Goal: Complete application form: Complete application form

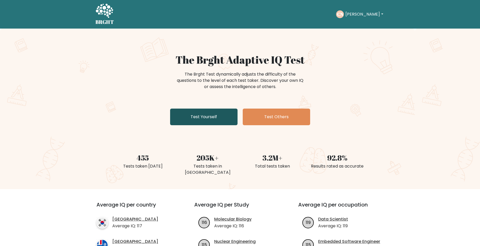
click at [204, 115] on link "Test Yourself" at bounding box center [203, 116] width 67 height 17
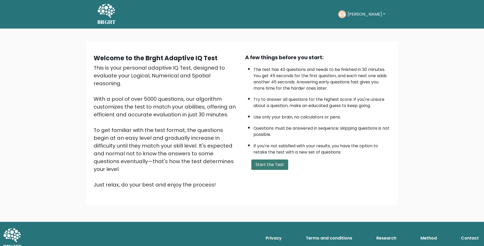
click at [281, 166] on button "Start the Test" at bounding box center [269, 164] width 37 height 10
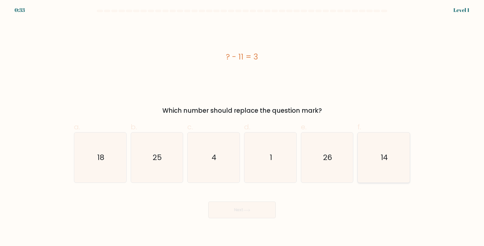
click at [389, 159] on icon "14" at bounding box center [384, 157] width 50 height 50
click at [242, 126] on input "f. 14" at bounding box center [242, 124] width 0 height 3
radio input "true"
click at [245, 210] on icon at bounding box center [246, 210] width 7 height 3
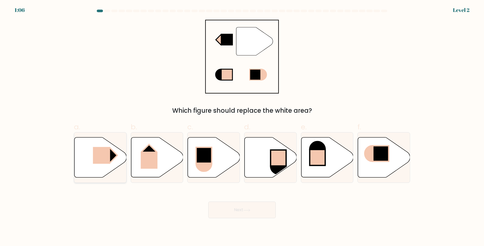
click at [99, 156] on rect at bounding box center [101, 155] width 17 height 17
click at [242, 126] on input "a." at bounding box center [242, 124] width 0 height 3
radio input "true"
click at [227, 210] on button "Next" at bounding box center [241, 209] width 67 height 17
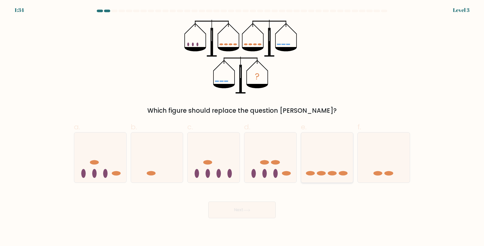
click at [329, 176] on icon at bounding box center [327, 157] width 52 height 43
click at [242, 126] on input "e." at bounding box center [242, 124] width 0 height 3
radio input "true"
click at [239, 209] on button "Next" at bounding box center [241, 209] width 67 height 17
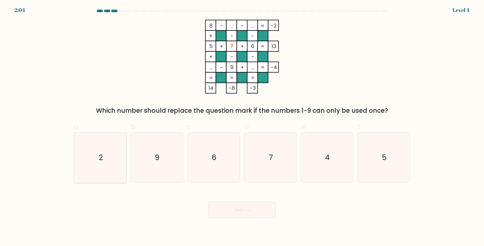
click at [101, 158] on text "2" at bounding box center [101, 157] width 4 height 10
click at [242, 126] on input "a. 2" at bounding box center [242, 124] width 0 height 3
radio input "true"
click at [233, 206] on button "Next" at bounding box center [241, 209] width 67 height 17
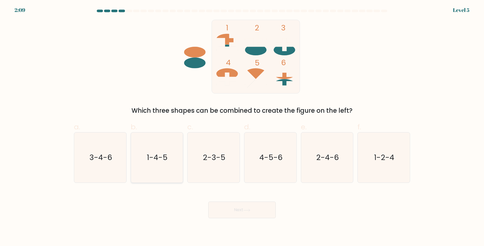
click at [156, 164] on icon "1-4-5" at bounding box center [157, 157] width 50 height 50
click at [242, 126] on input "b. 1-4-5" at bounding box center [242, 124] width 0 height 3
radio input "true"
click at [250, 212] on button "Next" at bounding box center [241, 209] width 67 height 17
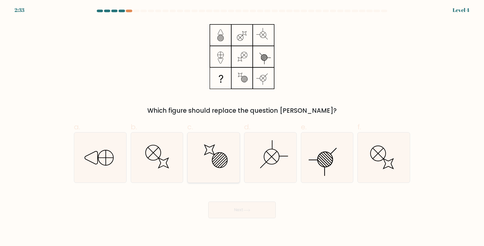
click at [222, 158] on line at bounding box center [220, 160] width 10 height 10
click at [242, 126] on input "c." at bounding box center [242, 124] width 0 height 3
radio input "true"
click at [230, 211] on button "Next" at bounding box center [241, 209] width 67 height 17
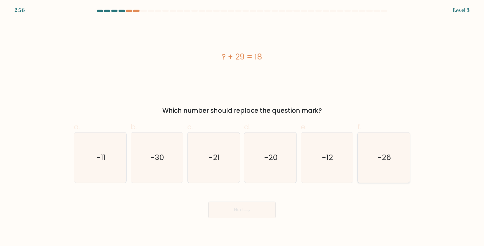
click at [373, 170] on icon "-26" at bounding box center [384, 157] width 50 height 50
click at [242, 126] on input "f. -26" at bounding box center [242, 124] width 0 height 3
radio input "true"
click at [229, 207] on button "Next" at bounding box center [241, 209] width 67 height 17
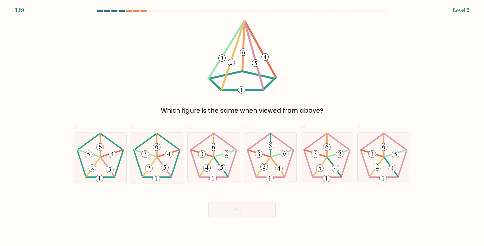
click at [166, 167] on icon at bounding box center [165, 167] width 3 height 4
click at [242, 126] on input "b." at bounding box center [242, 124] width 0 height 3
radio input "true"
click at [240, 210] on button "Next" at bounding box center [241, 209] width 67 height 17
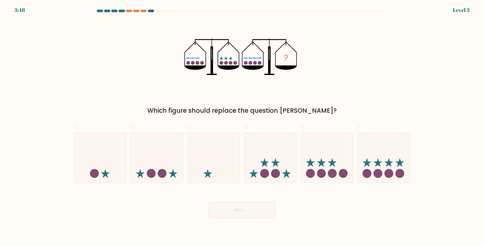
drag, startPoint x: 374, startPoint y: 166, endPoint x: 357, endPoint y: 173, distance: 18.7
click at [375, 166] on icon at bounding box center [384, 157] width 52 height 43
click at [242, 126] on input "f." at bounding box center [242, 124] width 0 height 3
radio input "true"
click at [252, 209] on button "Next" at bounding box center [241, 209] width 67 height 17
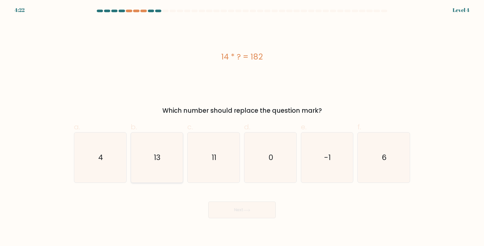
click at [164, 180] on icon "13" at bounding box center [157, 157] width 50 height 50
click at [242, 126] on input "b. 13" at bounding box center [242, 124] width 0 height 3
radio input "true"
click at [241, 206] on button "Next" at bounding box center [241, 209] width 67 height 17
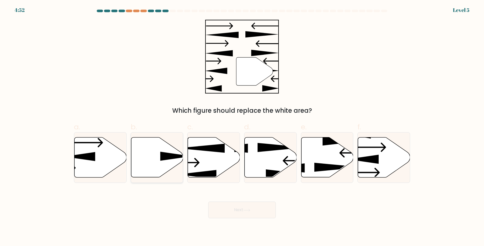
click at [162, 159] on icon at bounding box center [175, 156] width 31 height 9
click at [242, 126] on input "b." at bounding box center [242, 124] width 0 height 3
radio input "true"
click at [227, 208] on button "Next" at bounding box center [241, 209] width 67 height 17
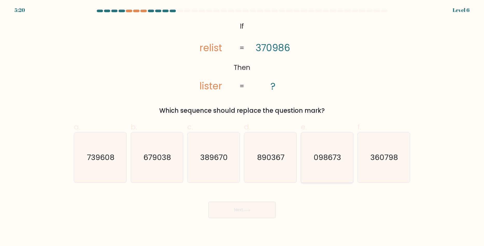
click at [325, 169] on icon "098673" at bounding box center [327, 157] width 50 height 50
click at [242, 126] on input "e. 098673" at bounding box center [242, 124] width 0 height 3
radio input "true"
click at [254, 208] on button "Next" at bounding box center [241, 209] width 67 height 17
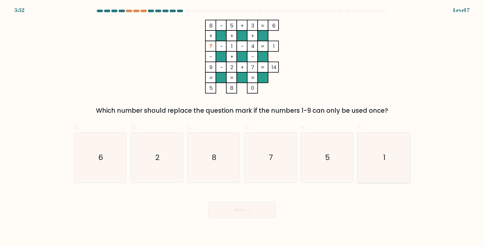
click at [387, 160] on icon "1" at bounding box center [384, 157] width 50 height 50
click at [242, 126] on input "f. 1" at bounding box center [242, 124] width 0 height 3
radio input "true"
click at [264, 209] on button "Next" at bounding box center [241, 209] width 67 height 17
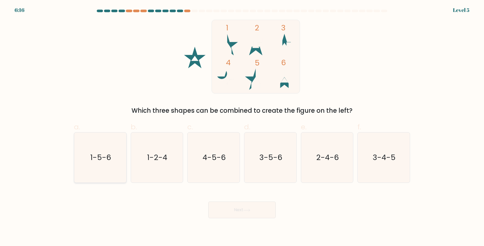
click at [106, 156] on text "1-5-6" at bounding box center [100, 157] width 21 height 10
click at [242, 126] on input "a. 1-5-6" at bounding box center [242, 124] width 0 height 3
radio input "true"
click at [232, 212] on button "Next" at bounding box center [241, 209] width 67 height 17
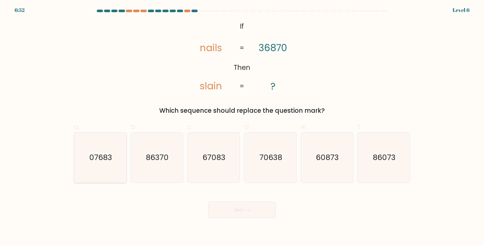
click at [112, 158] on icon "07683" at bounding box center [100, 157] width 50 height 50
click at [242, 126] on input "a. 07683" at bounding box center [242, 124] width 0 height 3
radio input "true"
click at [247, 214] on button "Next" at bounding box center [241, 209] width 67 height 17
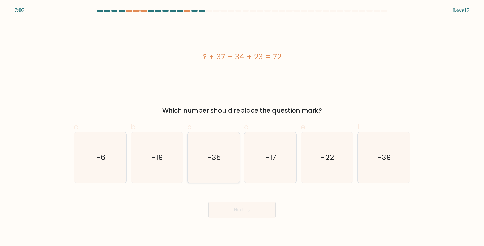
click at [231, 155] on icon "-35" at bounding box center [214, 157] width 50 height 50
click at [242, 126] on input "c. -35" at bounding box center [242, 124] width 0 height 3
radio input "true"
click at [314, 168] on icon "-22" at bounding box center [327, 157] width 50 height 50
click at [242, 126] on input "e. -22" at bounding box center [242, 124] width 0 height 3
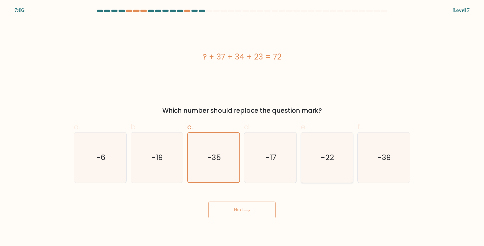
radio input "true"
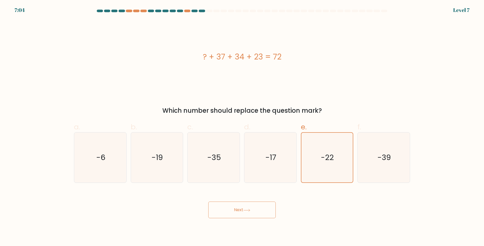
click at [255, 210] on button "Next" at bounding box center [241, 209] width 67 height 17
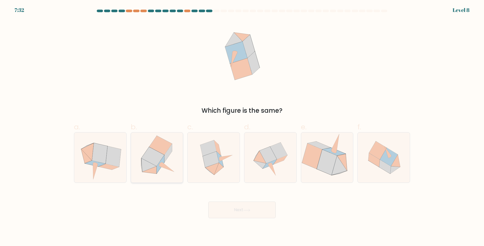
click at [170, 155] on icon at bounding box center [156, 157] width 49 height 50
click at [242, 126] on input "b." at bounding box center [242, 124] width 0 height 3
radio input "true"
click at [101, 173] on icon at bounding box center [100, 157] width 51 height 50
click at [242, 126] on input "a." at bounding box center [242, 124] width 0 height 3
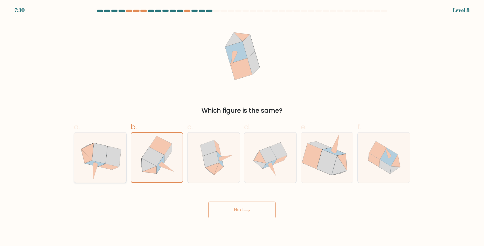
radio input "true"
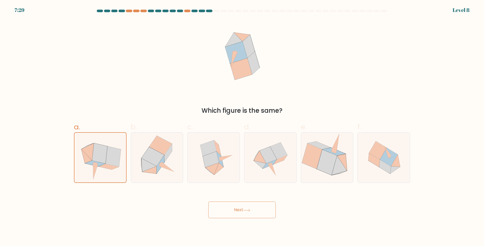
click at [236, 208] on button "Next" at bounding box center [241, 209] width 67 height 17
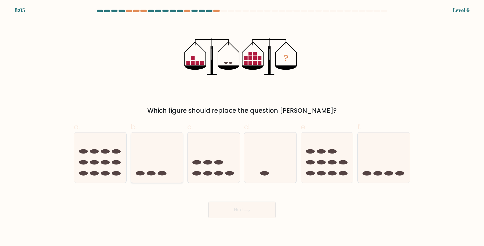
click at [151, 152] on icon at bounding box center [157, 157] width 52 height 43
click at [242, 126] on input "b." at bounding box center [242, 124] width 0 height 3
radio input "true"
click at [232, 210] on button "Next" at bounding box center [241, 209] width 67 height 17
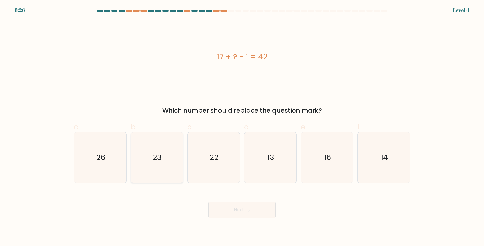
click at [166, 167] on icon "23" at bounding box center [157, 157] width 50 height 50
click at [242, 126] on input "b. 23" at bounding box center [242, 124] width 0 height 3
radio input "true"
drag, startPoint x: 231, startPoint y: 157, endPoint x: 222, endPoint y: 181, distance: 26.1
click at [231, 157] on icon "22" at bounding box center [214, 157] width 50 height 50
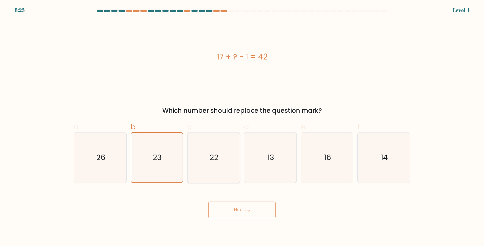
click at [242, 126] on input "c. 22" at bounding box center [242, 124] width 0 height 3
radio input "true"
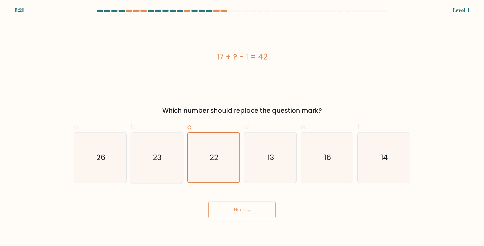
click at [160, 167] on icon "23" at bounding box center [157, 157] width 50 height 50
click at [242, 126] on input "b. 23" at bounding box center [242, 124] width 0 height 3
radio input "true"
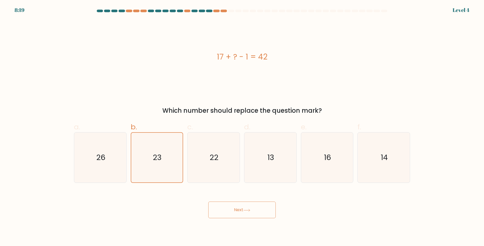
click at [267, 211] on button "Next" at bounding box center [241, 209] width 67 height 17
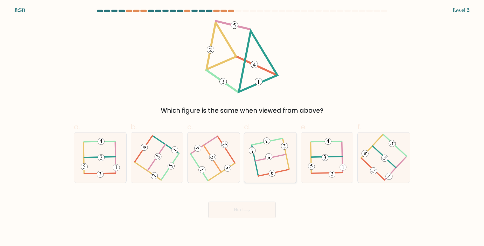
click at [278, 173] on icon at bounding box center [270, 158] width 39 height 40
click at [242, 126] on input "d." at bounding box center [242, 124] width 0 height 3
radio input "true"
click at [257, 210] on button "Next" at bounding box center [241, 209] width 67 height 17
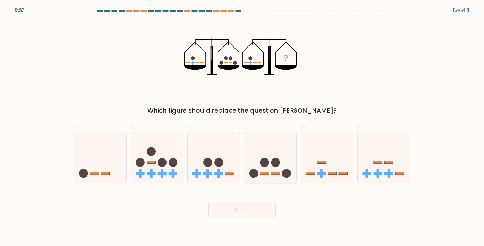
click at [271, 168] on icon at bounding box center [270, 157] width 52 height 43
click at [242, 126] on input "d." at bounding box center [242, 124] width 0 height 3
radio input "true"
click at [257, 208] on button "Next" at bounding box center [241, 209] width 67 height 17
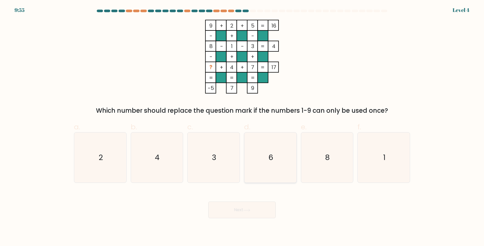
click at [255, 163] on icon "6" at bounding box center [271, 157] width 50 height 50
click at [242, 126] on input "d. 6" at bounding box center [242, 124] width 0 height 3
radio input "true"
click at [267, 210] on button "Next" at bounding box center [241, 209] width 67 height 17
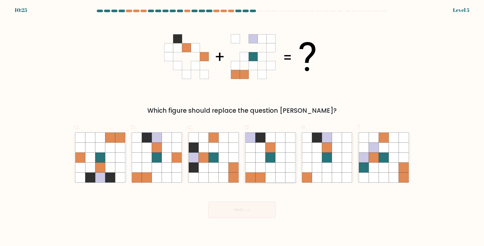
click at [272, 163] on icon at bounding box center [270, 167] width 10 height 10
click at [242, 126] on input "d." at bounding box center [242, 124] width 0 height 3
radio input "true"
click at [271, 169] on icon at bounding box center [270, 167] width 10 height 10
click at [242, 126] on input "d." at bounding box center [242, 124] width 0 height 3
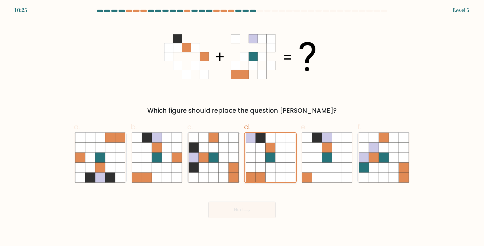
click at [204, 162] on icon at bounding box center [204, 158] width 10 height 10
click at [242, 126] on input "c." at bounding box center [242, 124] width 0 height 3
radio input "true"
click at [267, 163] on icon at bounding box center [270, 167] width 10 height 10
click at [242, 126] on input "d." at bounding box center [242, 124] width 0 height 3
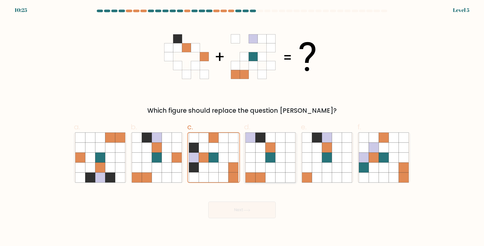
radio input "true"
radio input "false"
click at [251, 208] on button "Next" at bounding box center [241, 209] width 67 height 17
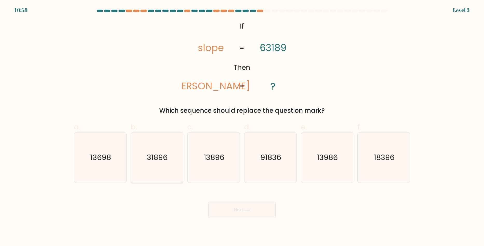
click at [162, 166] on icon "31896" at bounding box center [157, 157] width 50 height 50
click at [242, 126] on input "b. 31896" at bounding box center [242, 124] width 0 height 3
radio input "true"
click at [245, 214] on button "Next" at bounding box center [241, 209] width 67 height 17
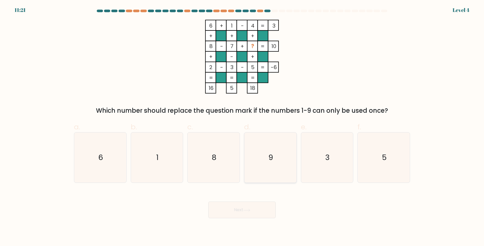
click at [272, 170] on icon "9" at bounding box center [271, 157] width 50 height 50
click at [242, 126] on input "d. 9" at bounding box center [242, 124] width 0 height 3
radio input "true"
click at [252, 205] on button "Next" at bounding box center [241, 209] width 67 height 17
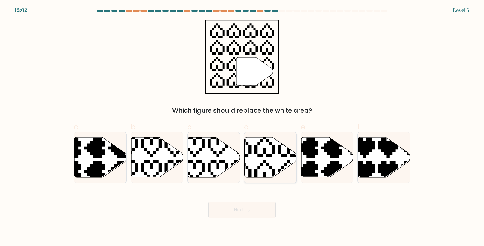
click at [267, 169] on icon at bounding box center [271, 157] width 52 height 40
click at [242, 126] on input "d." at bounding box center [242, 124] width 0 height 3
radio input "true"
click at [242, 205] on button "Next" at bounding box center [241, 209] width 67 height 17
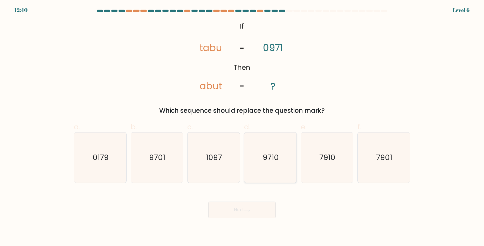
click at [275, 168] on icon "9710" at bounding box center [271, 157] width 50 height 50
click at [242, 126] on input "d. 9710" at bounding box center [242, 124] width 0 height 3
radio input "true"
click at [235, 213] on button "Next" at bounding box center [241, 209] width 67 height 17
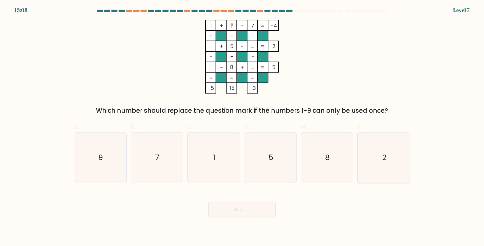
click at [390, 167] on icon "2" at bounding box center [384, 157] width 50 height 50
click at [242, 126] on input "f. 2" at bounding box center [242, 124] width 0 height 3
radio input "true"
click at [269, 209] on button "Next" at bounding box center [241, 209] width 67 height 17
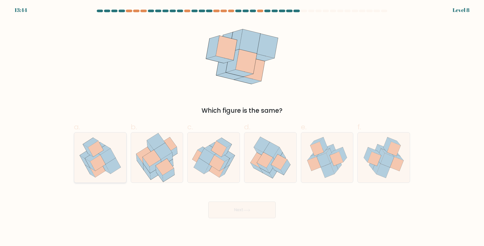
click at [106, 163] on icon at bounding box center [107, 156] width 15 height 16
click at [242, 126] on input "a." at bounding box center [242, 124] width 0 height 3
radio input "true"
click at [254, 213] on button "Next" at bounding box center [241, 209] width 67 height 17
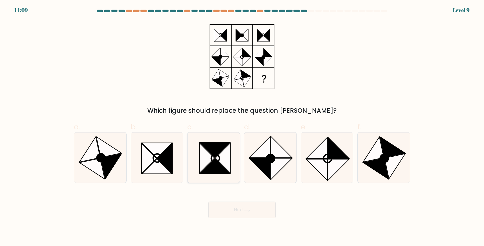
click at [202, 163] on icon at bounding box center [207, 158] width 15 height 30
click at [242, 126] on input "c." at bounding box center [242, 124] width 0 height 3
radio input "true"
click at [246, 219] on body "14:09 Level 9" at bounding box center [242, 123] width 484 height 246
click at [243, 210] on button "Next" at bounding box center [241, 209] width 67 height 17
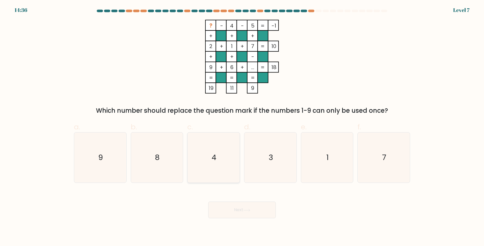
click at [211, 162] on icon "4" at bounding box center [214, 157] width 50 height 50
click at [242, 126] on input "c. 4" at bounding box center [242, 124] width 0 height 3
radio input "true"
click at [254, 212] on button "Next" at bounding box center [241, 209] width 67 height 17
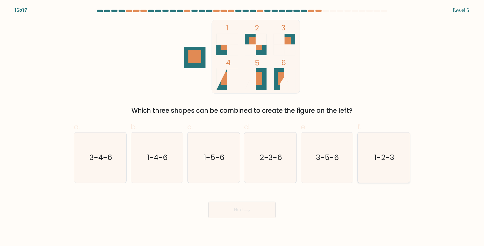
click at [394, 165] on icon "1-2-3" at bounding box center [384, 157] width 50 height 50
click at [242, 126] on input "f. 1-2-3" at bounding box center [242, 124] width 0 height 3
radio input "true"
click at [235, 209] on button "Next" at bounding box center [241, 209] width 67 height 17
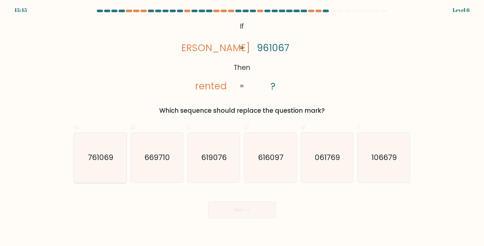
click at [93, 157] on text "761069" at bounding box center [100, 157] width 25 height 10
click at [242, 126] on input "a. 761069" at bounding box center [242, 124] width 0 height 3
radio input "true"
click at [246, 209] on icon at bounding box center [246, 210] width 7 height 3
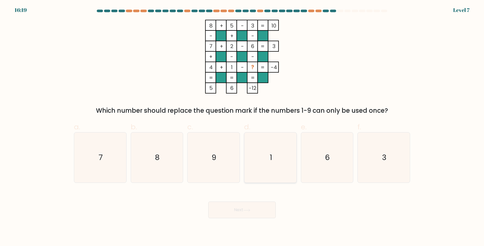
click at [271, 165] on icon "1" at bounding box center [271, 157] width 50 height 50
click at [242, 126] on input "d. 1" at bounding box center [242, 124] width 0 height 3
radio input "true"
click at [243, 208] on button "Next" at bounding box center [241, 209] width 67 height 17
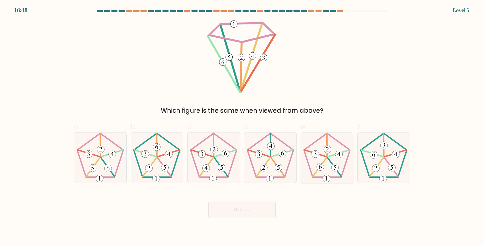
click at [327, 178] on icon at bounding box center [327, 178] width 2 height 4
click at [242, 126] on input "e." at bounding box center [242, 124] width 0 height 3
radio input "true"
click at [379, 172] on icon at bounding box center [384, 157] width 50 height 50
click at [242, 126] on input "f." at bounding box center [242, 124] width 0 height 3
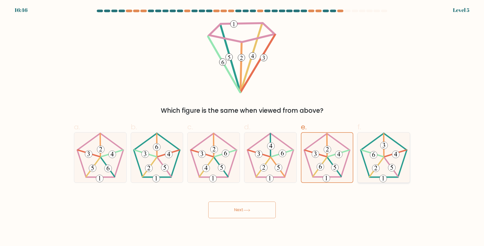
radio input "true"
click at [213, 171] on icon at bounding box center [214, 157] width 50 height 50
click at [242, 126] on input "c." at bounding box center [242, 124] width 0 height 3
radio input "true"
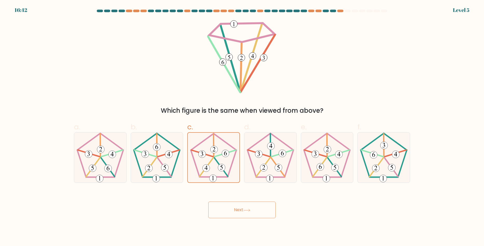
click at [235, 204] on button "Next" at bounding box center [241, 209] width 67 height 17
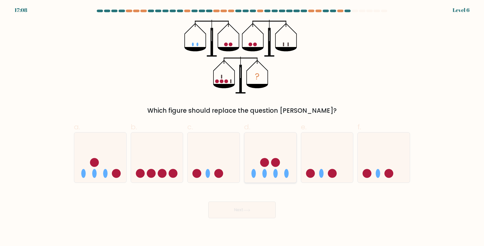
click at [274, 168] on icon at bounding box center [270, 157] width 52 height 43
click at [242, 126] on input "d." at bounding box center [242, 124] width 0 height 3
radio input "true"
click at [255, 211] on button "Next" at bounding box center [241, 209] width 67 height 17
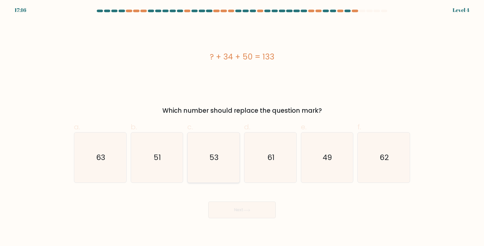
click at [227, 158] on icon "53" at bounding box center [214, 157] width 50 height 50
click at [242, 126] on input "c. 53" at bounding box center [242, 124] width 0 height 3
radio input "true"
click at [246, 211] on icon at bounding box center [246, 210] width 7 height 3
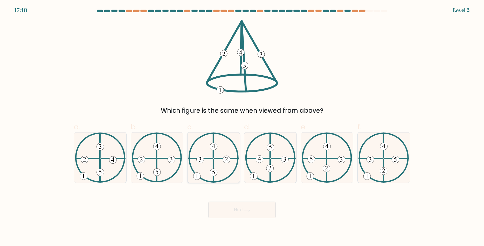
click at [217, 169] on icon at bounding box center [213, 157] width 51 height 50
click at [242, 126] on input "c." at bounding box center [242, 124] width 0 height 3
radio input "true"
click at [277, 156] on icon at bounding box center [270, 157] width 51 height 50
click at [242, 126] on input "d." at bounding box center [242, 124] width 0 height 3
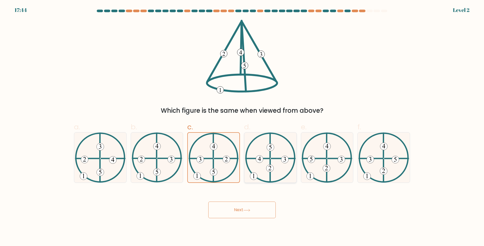
radio input "true"
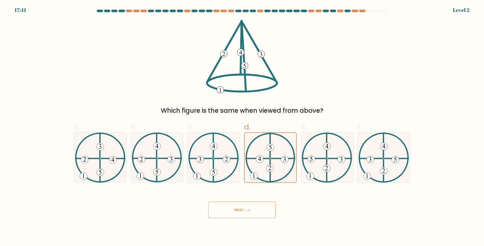
click at [254, 213] on button "Next" at bounding box center [241, 209] width 67 height 17
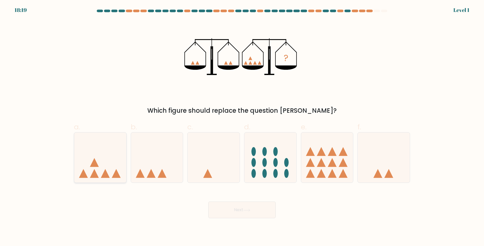
click at [89, 150] on icon at bounding box center [100, 157] width 52 height 43
click at [242, 126] on input "a." at bounding box center [242, 124] width 0 height 3
radio input "true"
click at [249, 210] on icon at bounding box center [246, 210] width 7 height 3
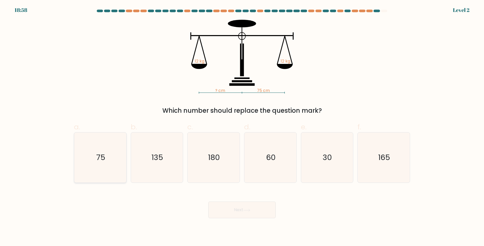
click at [98, 160] on text "75" at bounding box center [100, 157] width 9 height 10
click at [242, 126] on input "a. 75" at bounding box center [242, 124] width 0 height 3
radio input "true"
click at [230, 209] on button "Next" at bounding box center [241, 209] width 67 height 17
